Goal: Task Accomplishment & Management: Use online tool/utility

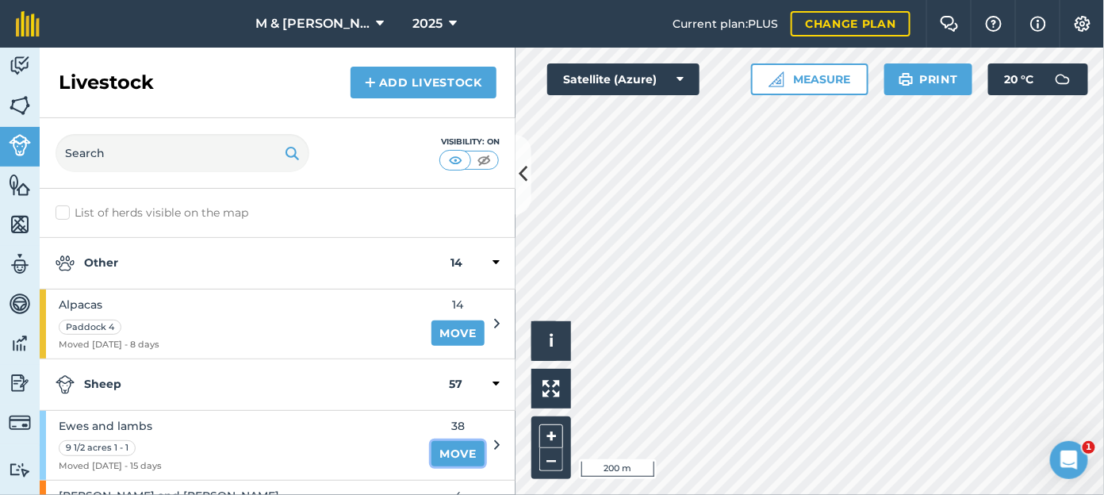
click at [450, 451] on link "Move" at bounding box center [457, 453] width 53 height 25
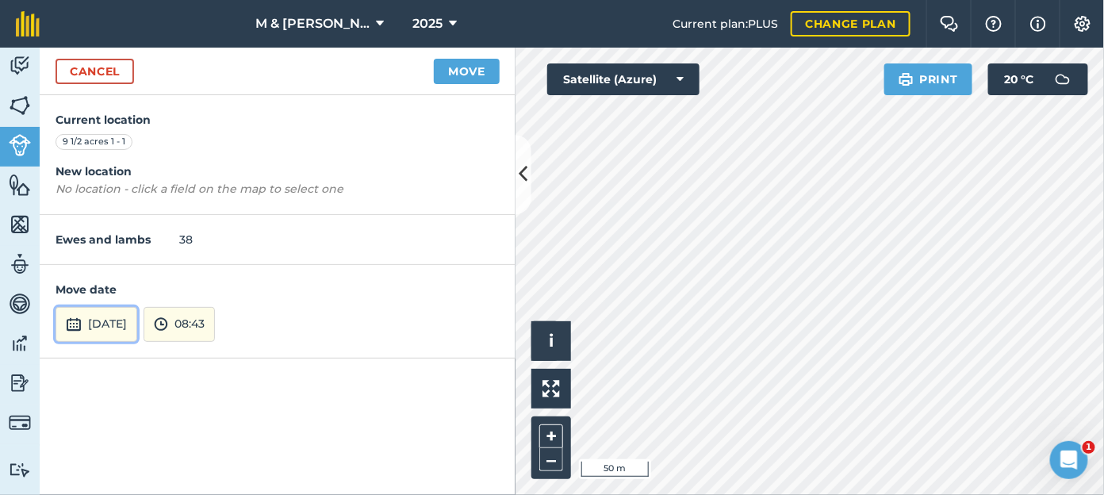
click at [137, 320] on button "[DATE]" at bounding box center [97, 324] width 82 height 35
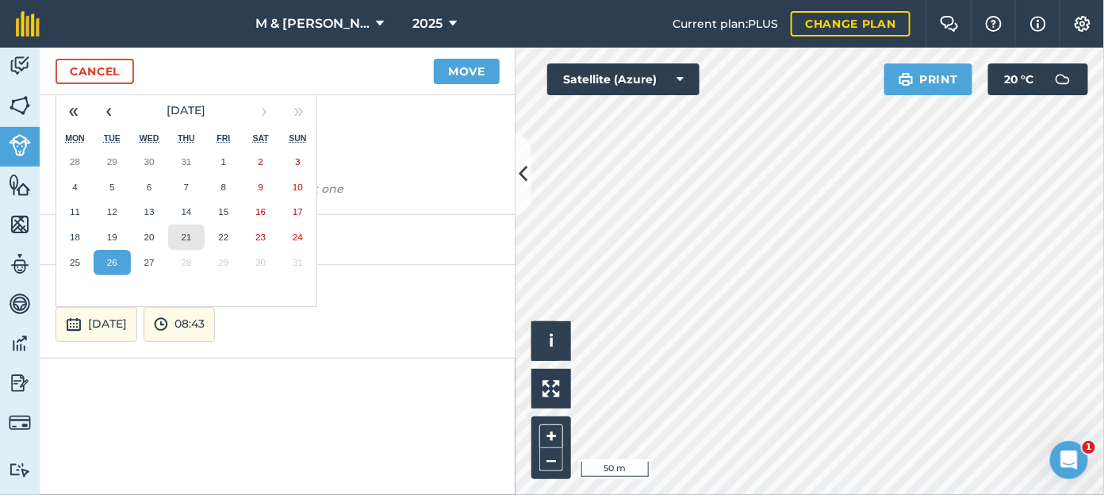
click at [173, 232] on button "21" at bounding box center [186, 236] width 37 height 25
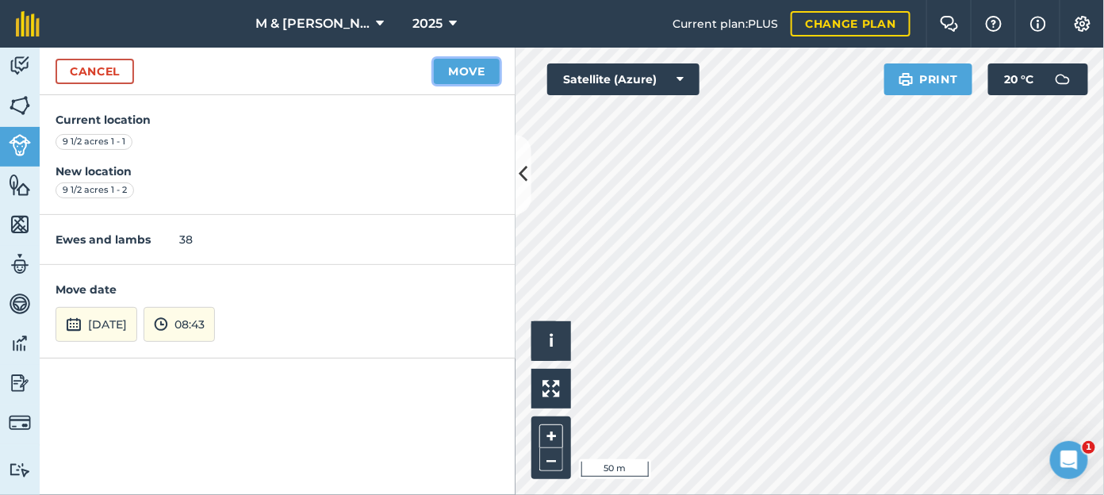
click at [452, 77] on button "Move" at bounding box center [467, 71] width 66 height 25
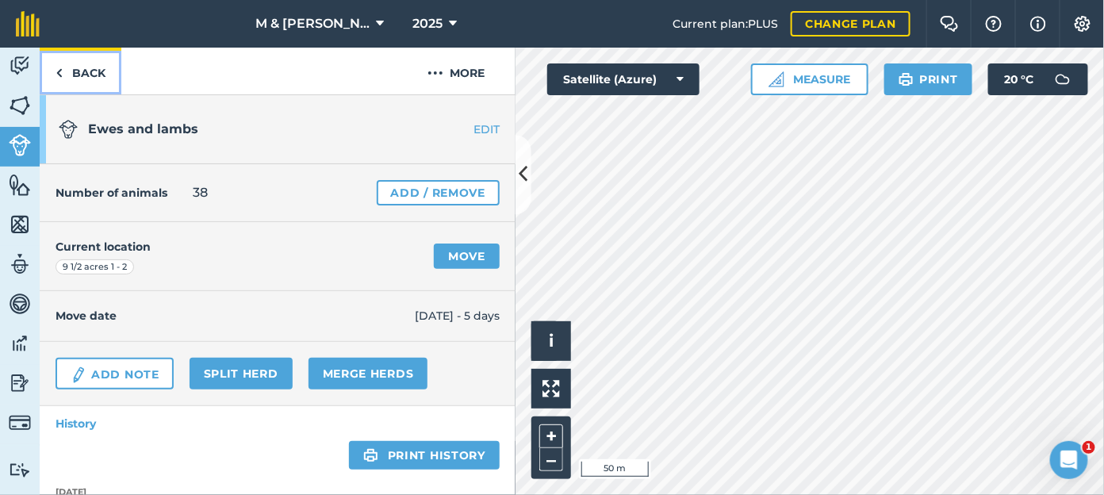
click at [91, 71] on link "Back" at bounding box center [81, 71] width 82 height 47
